Goal: Task Accomplishment & Management: Manage account settings

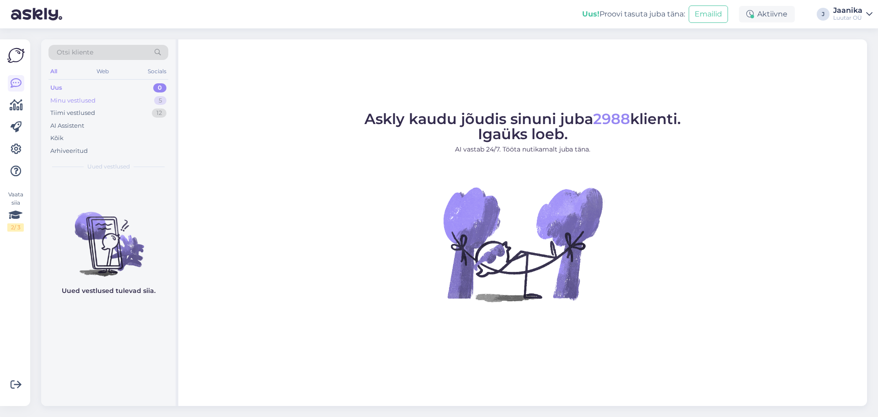
click at [90, 102] on div "Minu vestlused" at bounding box center [72, 100] width 45 height 9
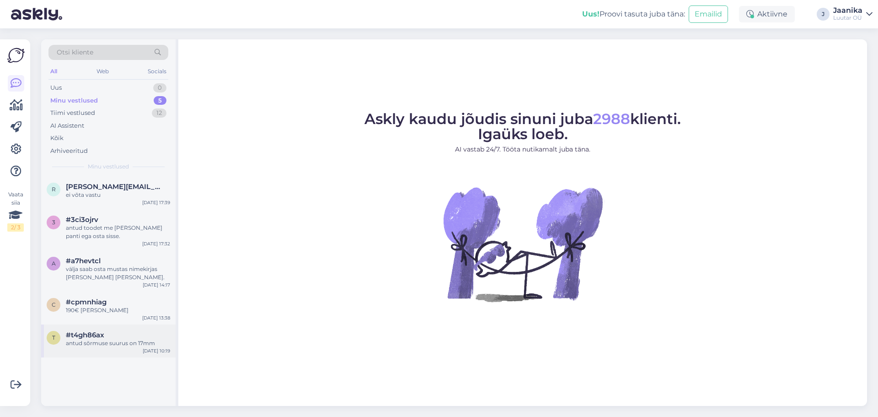
drag, startPoint x: 123, startPoint y: 349, endPoint x: 153, endPoint y: 339, distance: 31.7
click at [122, 349] on div "t #t4gh86ax antud sõrmuse suurus on 17mm [DATE] 10:19" at bounding box center [108, 340] width 134 height 33
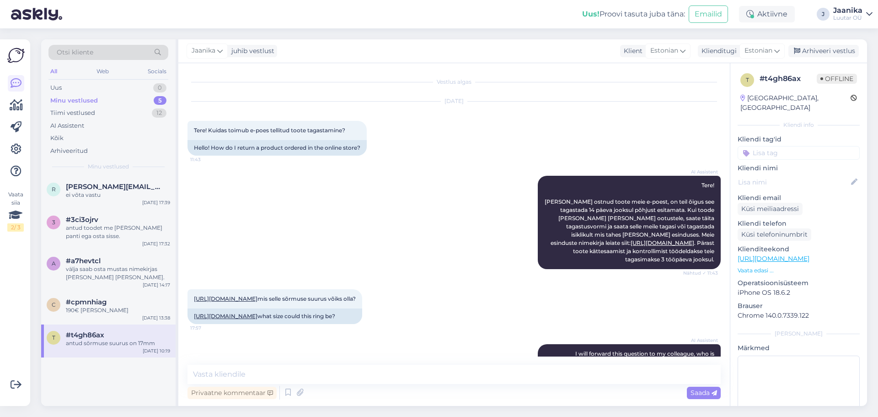
scroll to position [172, 0]
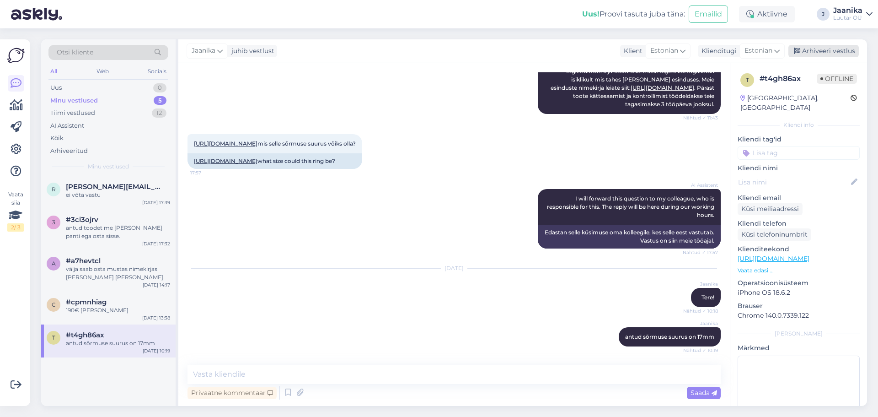
click at [849, 45] on div "Arhiveeri vestlus" at bounding box center [823, 51] width 70 height 12
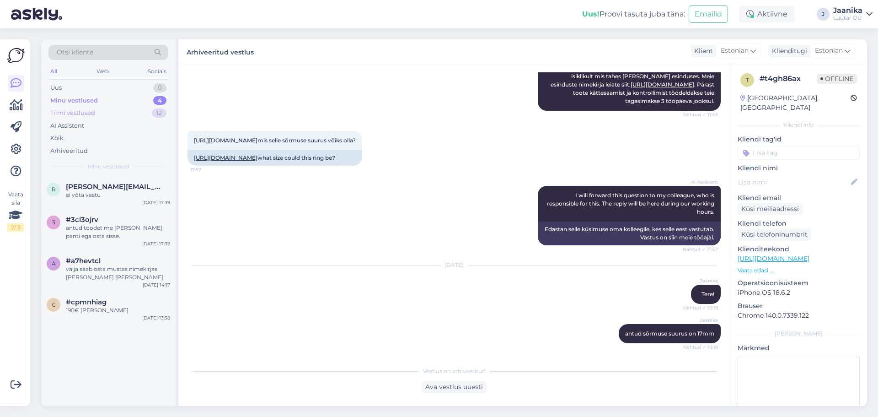
click at [77, 109] on div "Tiimi vestlused" at bounding box center [72, 112] width 45 height 9
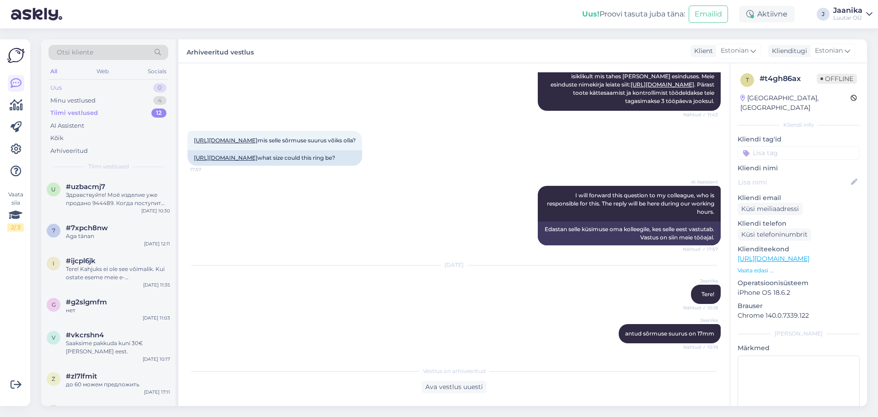
click at [68, 88] on div "Uus 0" at bounding box center [108, 87] width 120 height 13
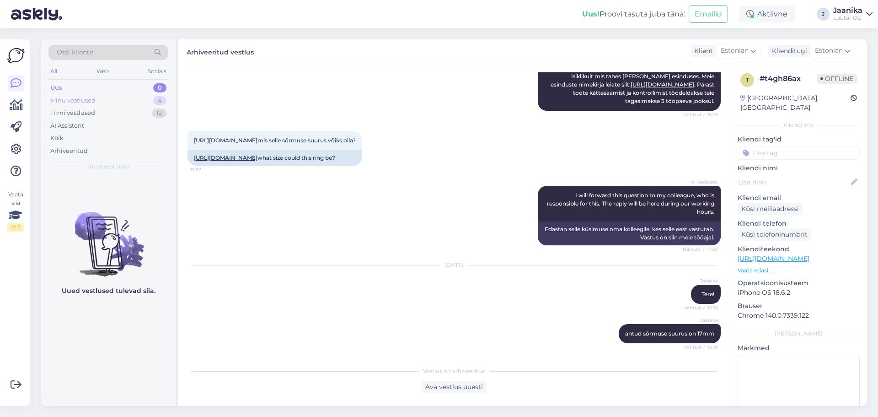
click at [72, 103] on div "Minu vestlused" at bounding box center [72, 100] width 45 height 9
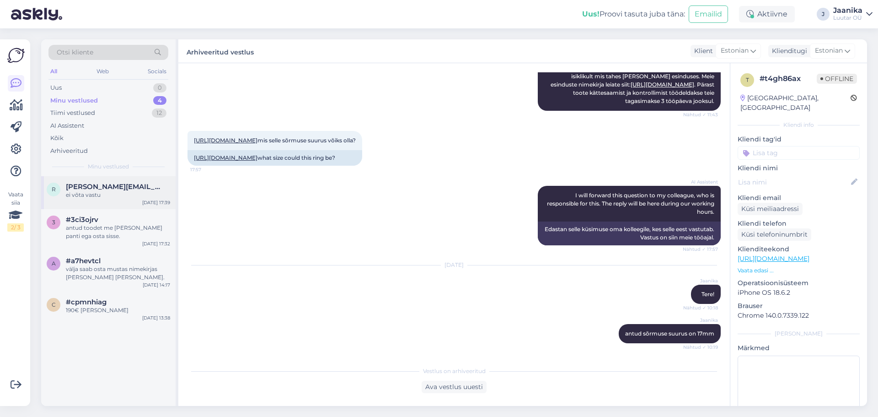
click at [103, 194] on div "ei võta vastu" at bounding box center [118, 195] width 104 height 8
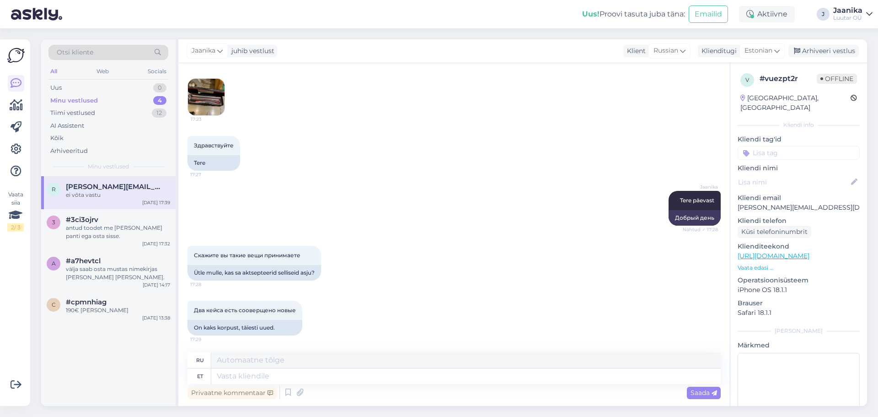
scroll to position [392, 0]
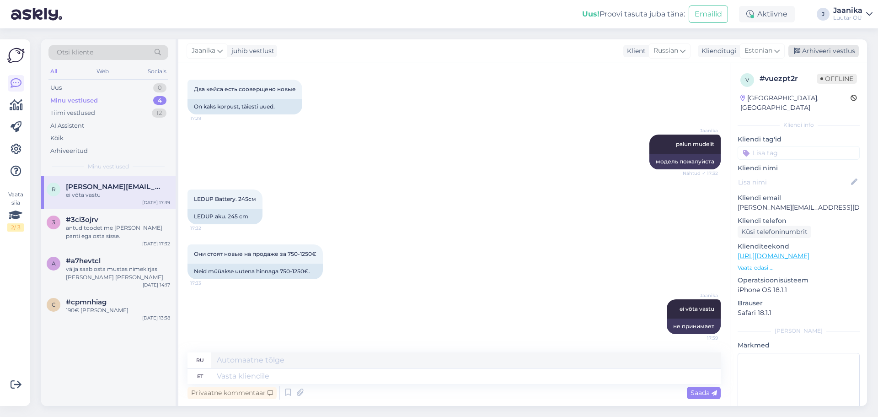
click at [812, 56] on div "Arhiveeri vestlus" at bounding box center [823, 51] width 70 height 12
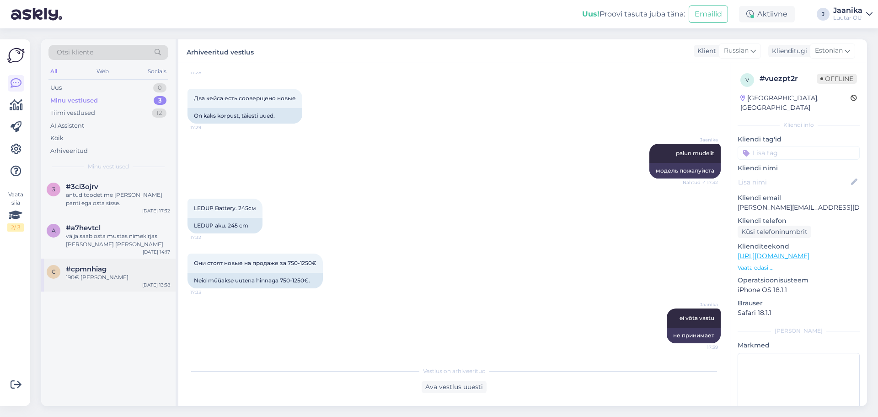
click at [123, 283] on div "c #cpmnhiag 190€ [PERSON_NAME] [DATE] 13:38" at bounding box center [108, 274] width 134 height 33
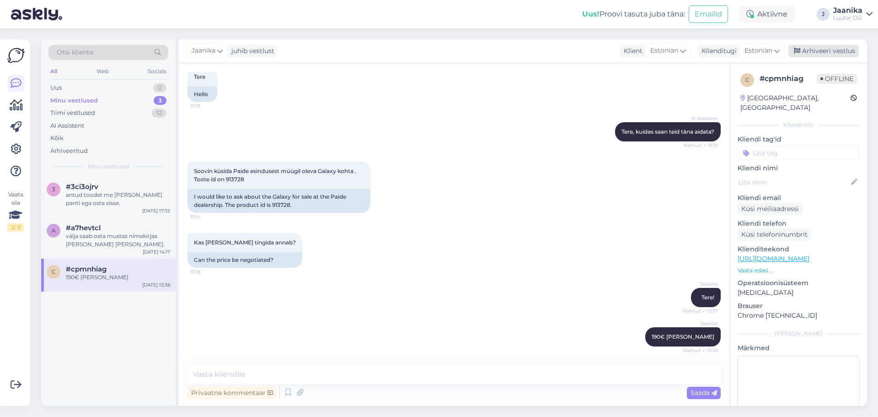
click at [808, 52] on div "Arhiveeri vestlus" at bounding box center [823, 51] width 70 height 12
